Goal: Task Accomplishment & Management: Use online tool/utility

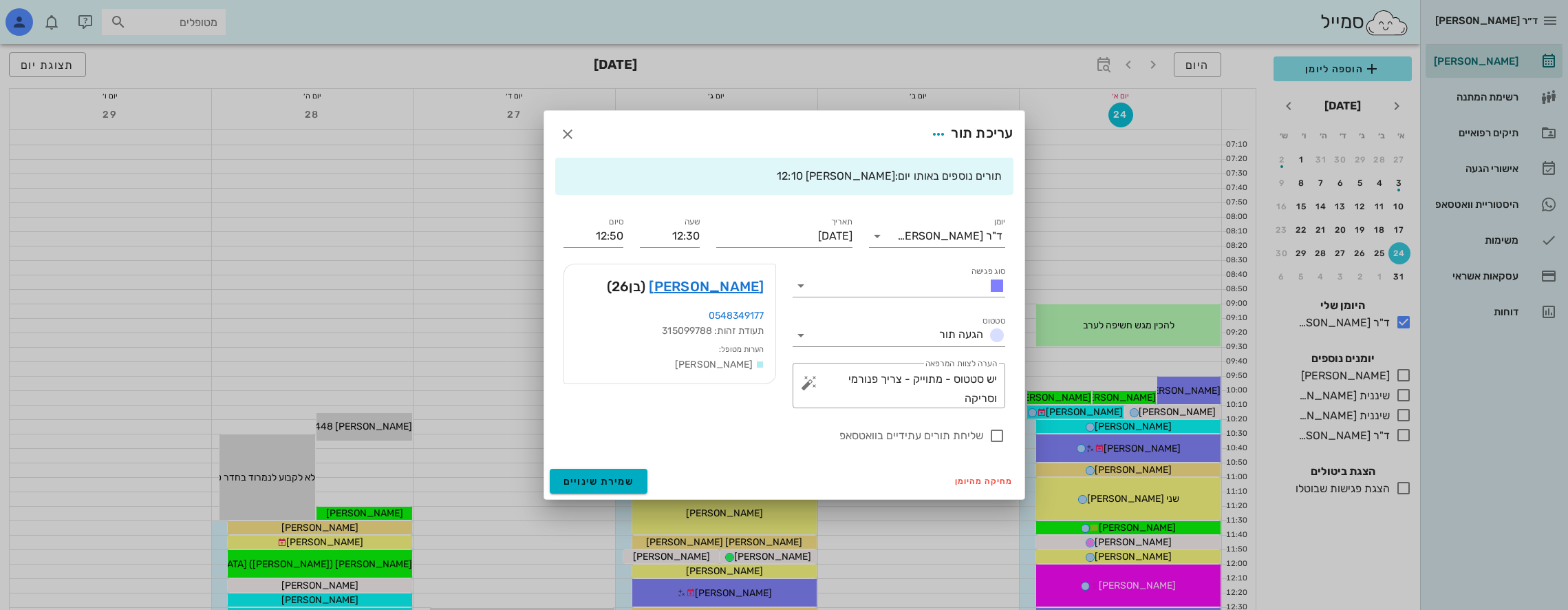
scroll to position [344, 0]
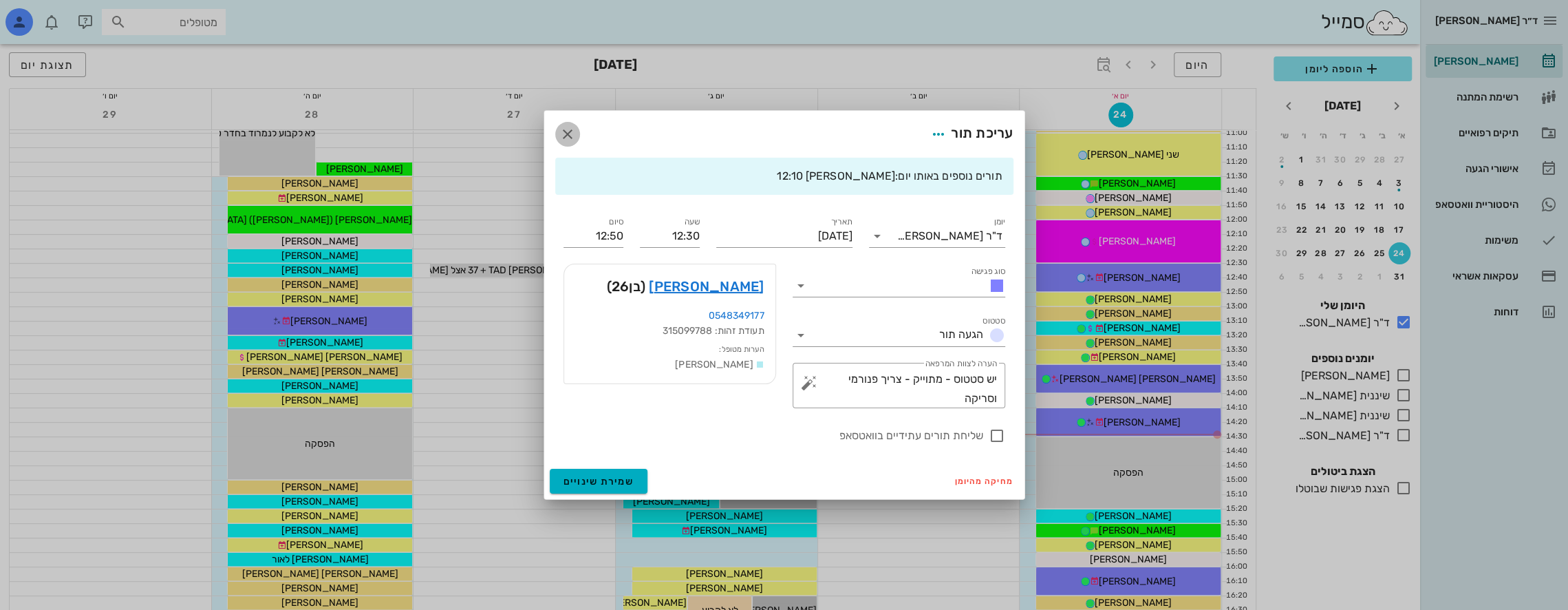
click at [570, 128] on icon "button" at bounding box center [567, 134] width 16 height 16
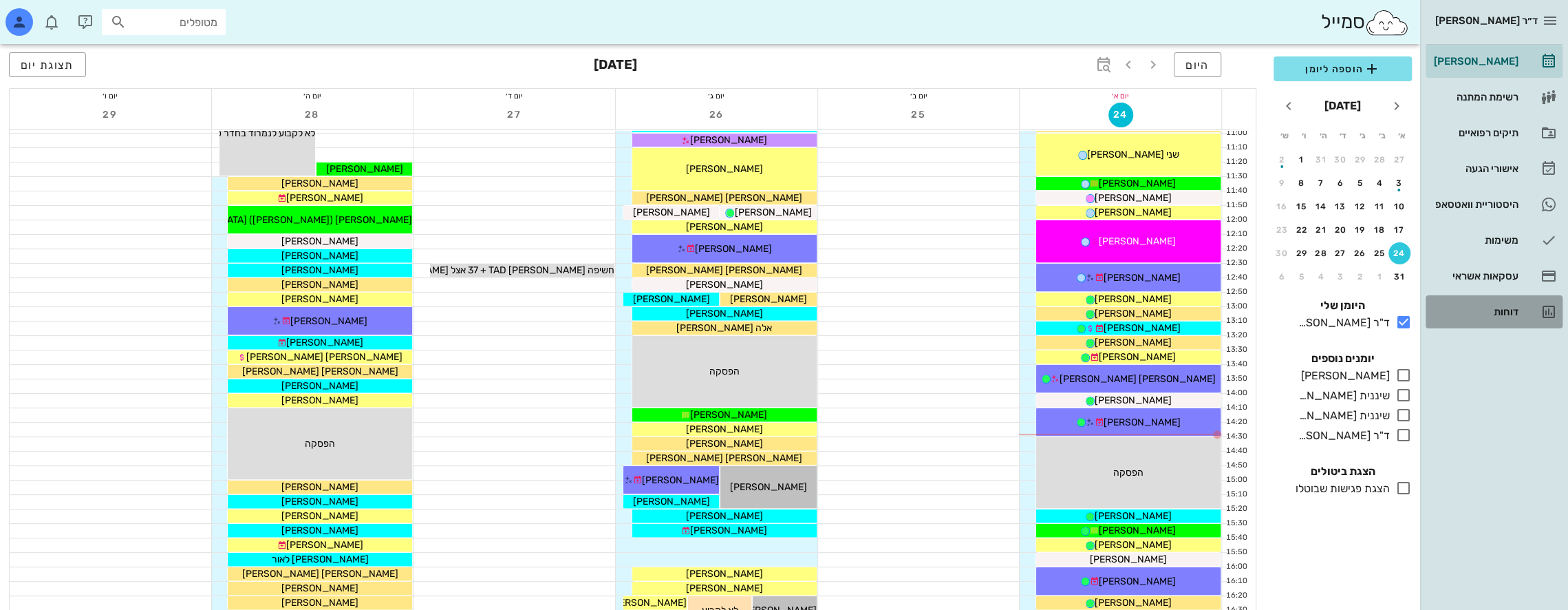
click at [1514, 304] on div "דוחות" at bounding box center [1474, 312] width 88 height 22
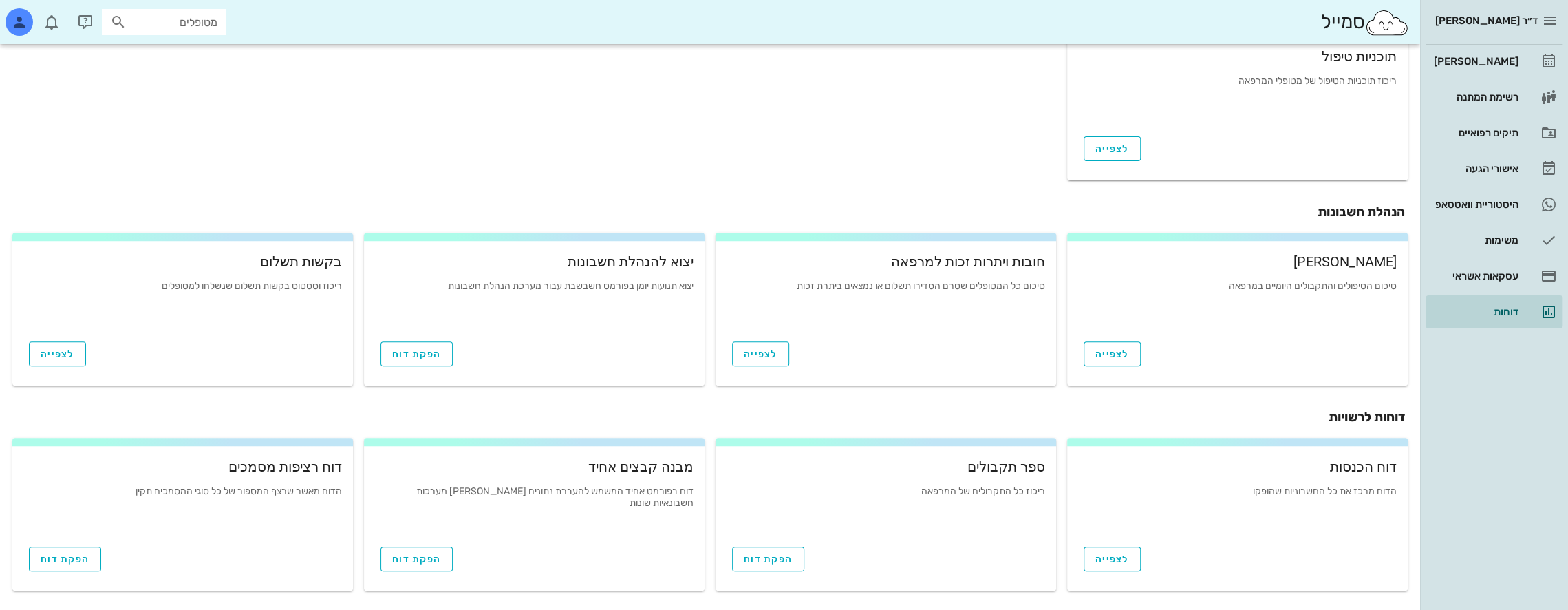
scroll to position [408, 0]
click at [775, 554] on span "הפקת דוח" at bounding box center [768, 556] width 49 height 11
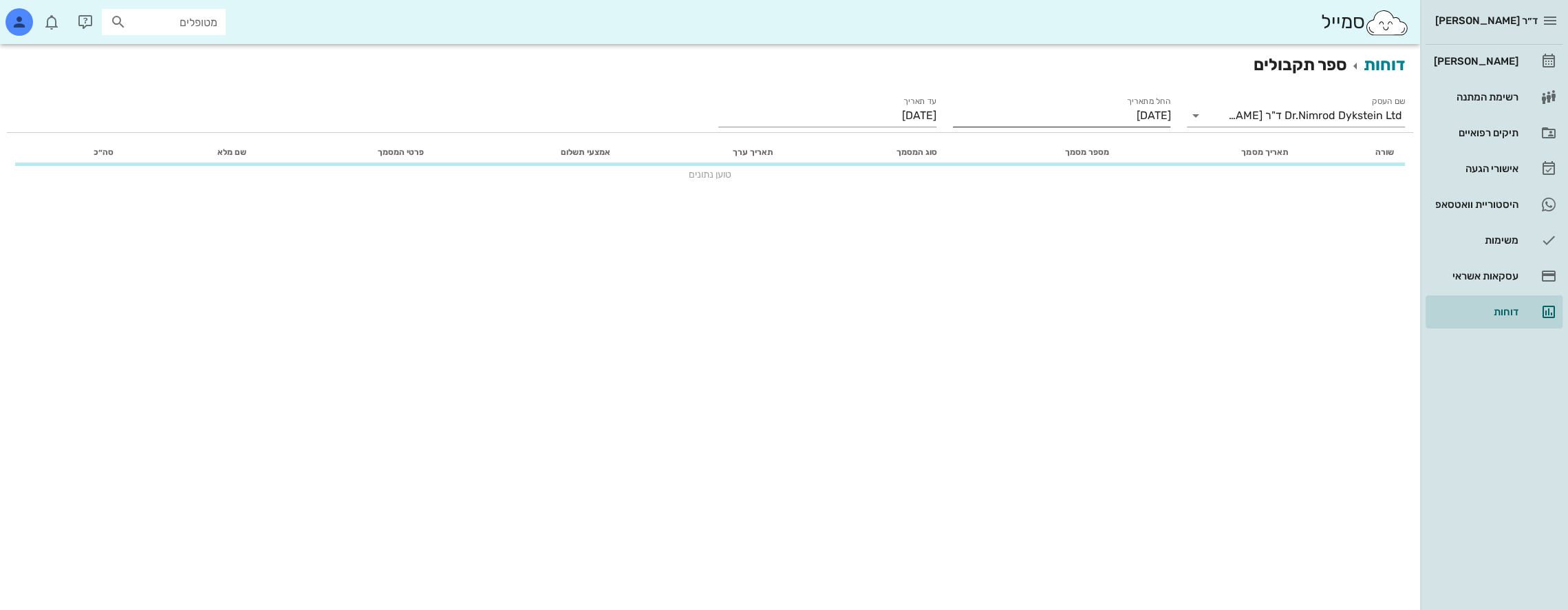
click at [1115, 118] on input "[DATE]" at bounding box center [1062, 115] width 219 height 22
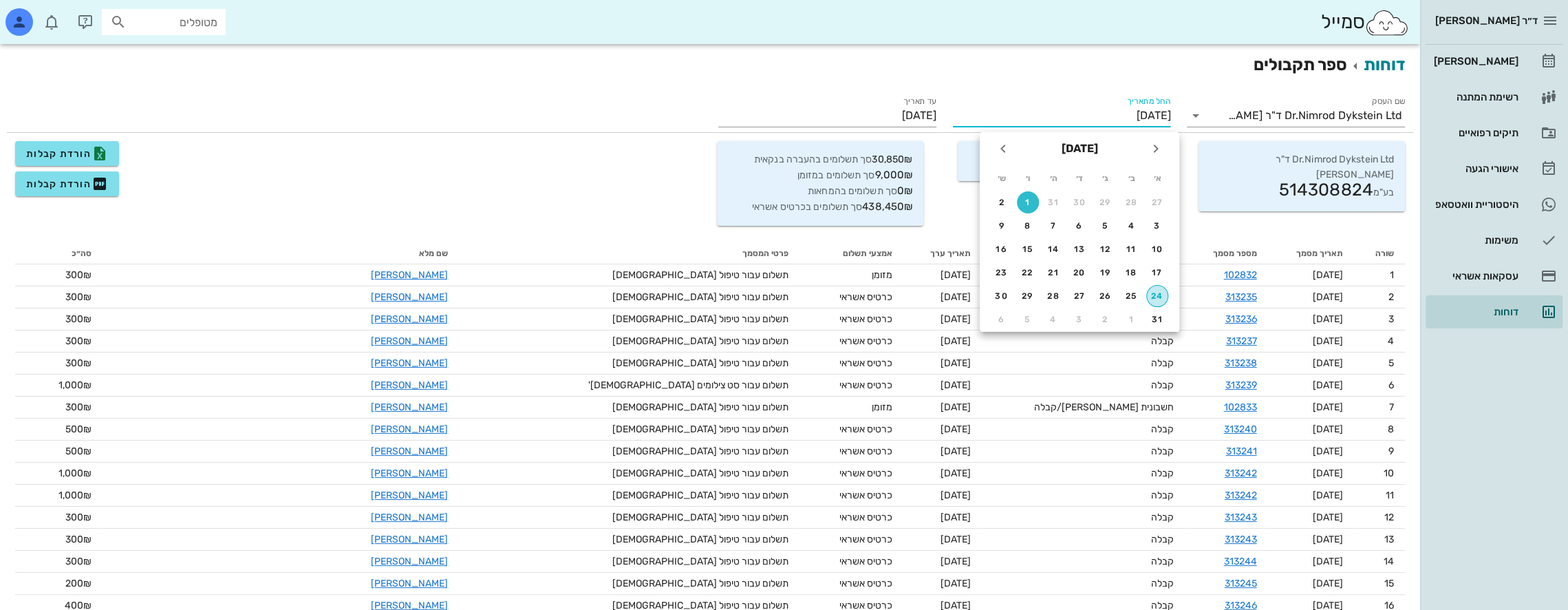
click at [1161, 292] on div "24" at bounding box center [1158, 296] width 21 height 10
type input "[DATE]"
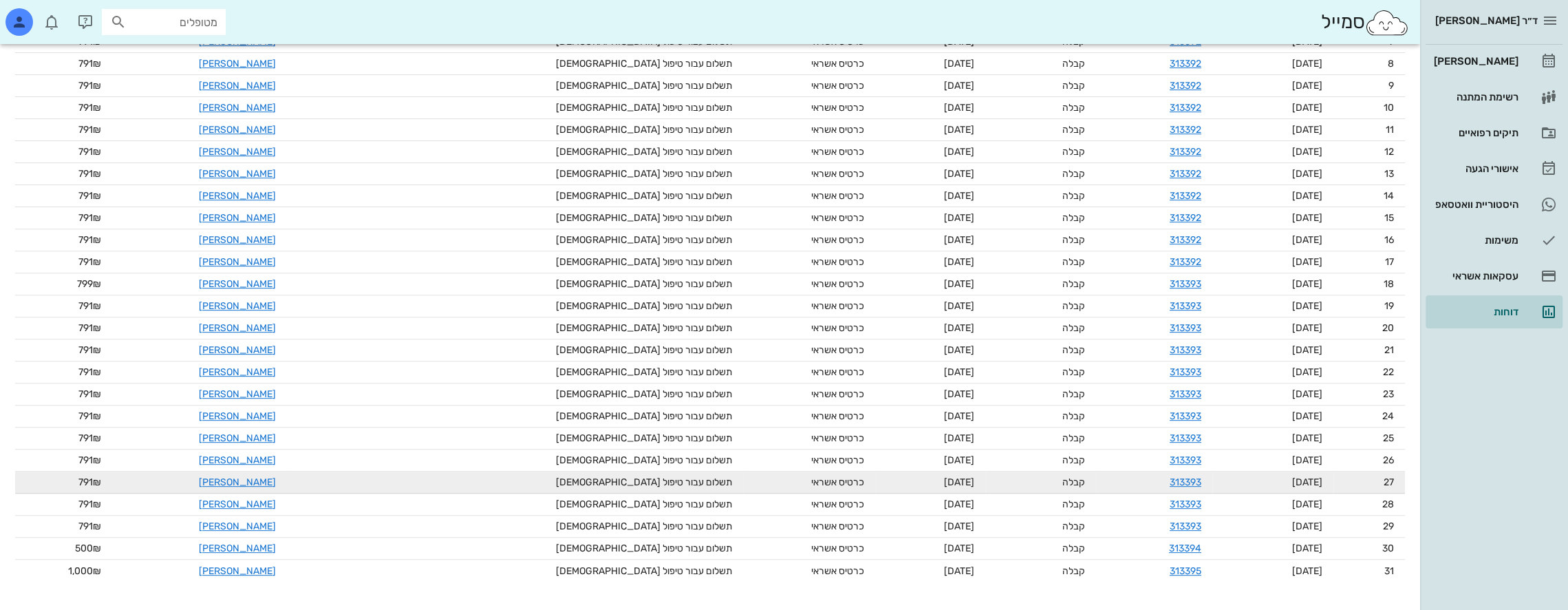
scroll to position [368, 0]
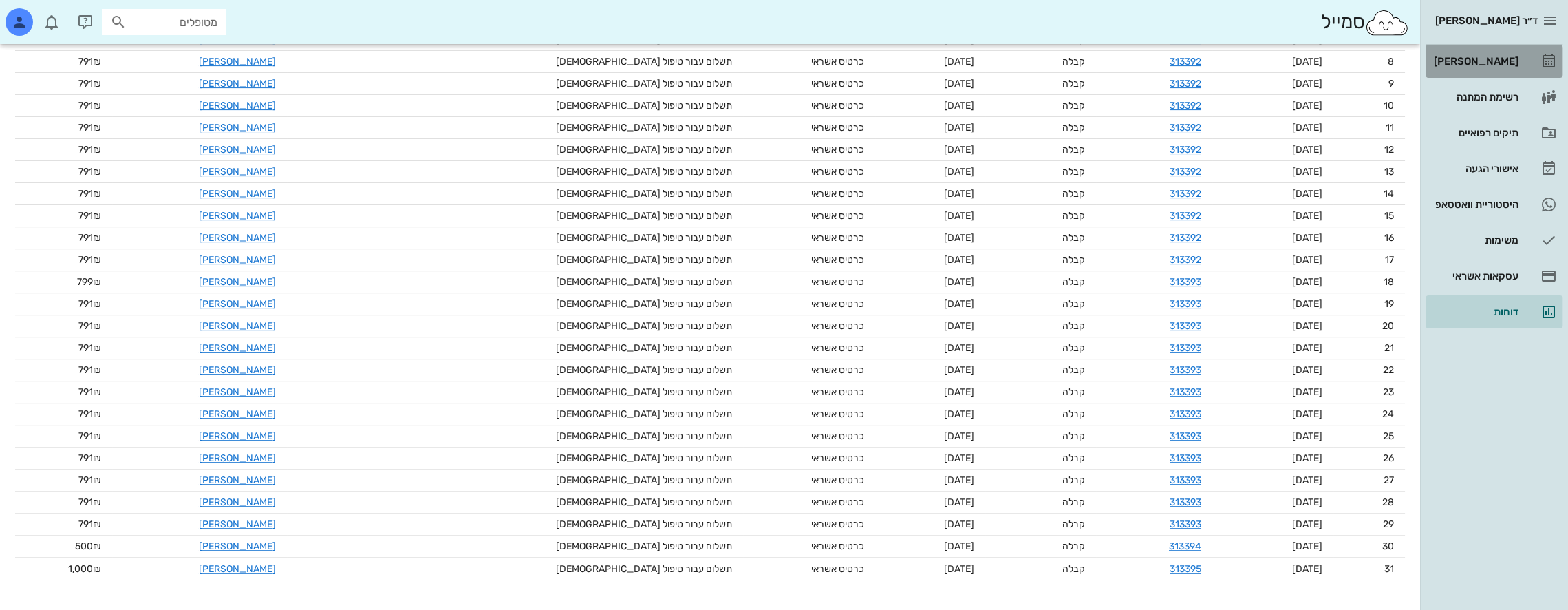
click at [1505, 62] on div "[PERSON_NAME]" at bounding box center [1474, 61] width 88 height 11
